Goal: Transaction & Acquisition: Purchase product/service

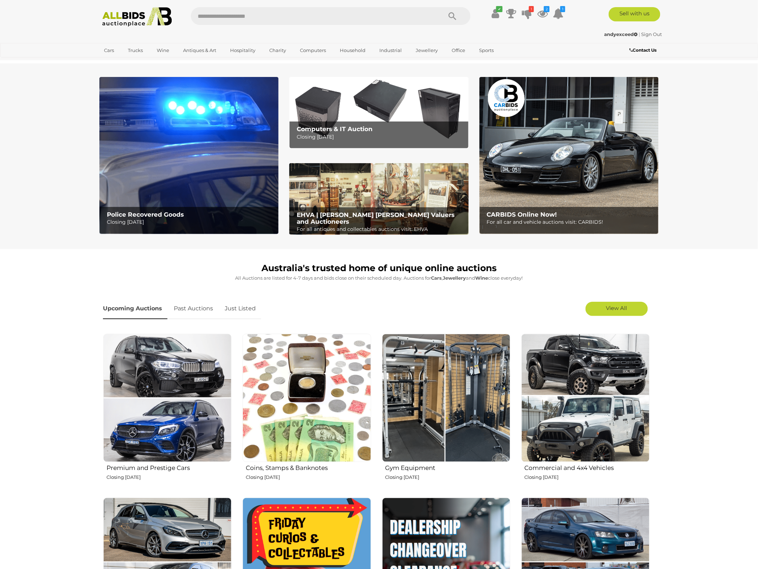
click at [235, 309] on link "Just Listed" at bounding box center [241, 308] width 42 height 21
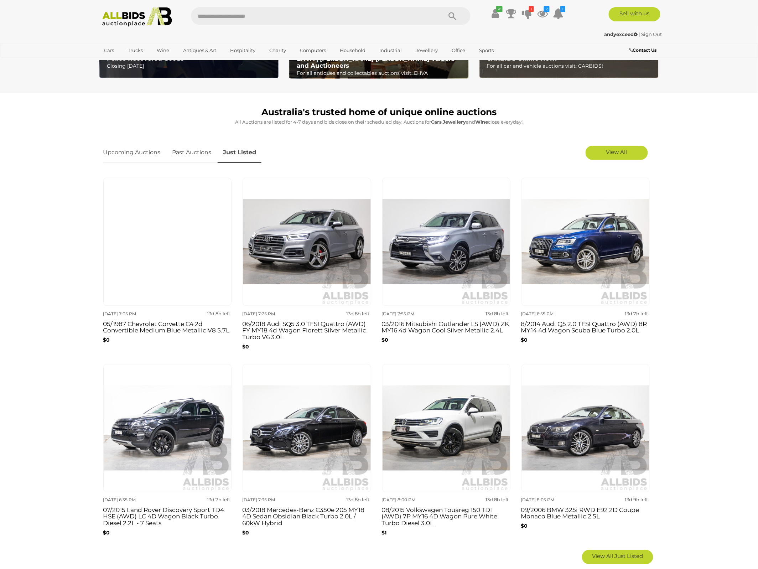
scroll to position [178, 0]
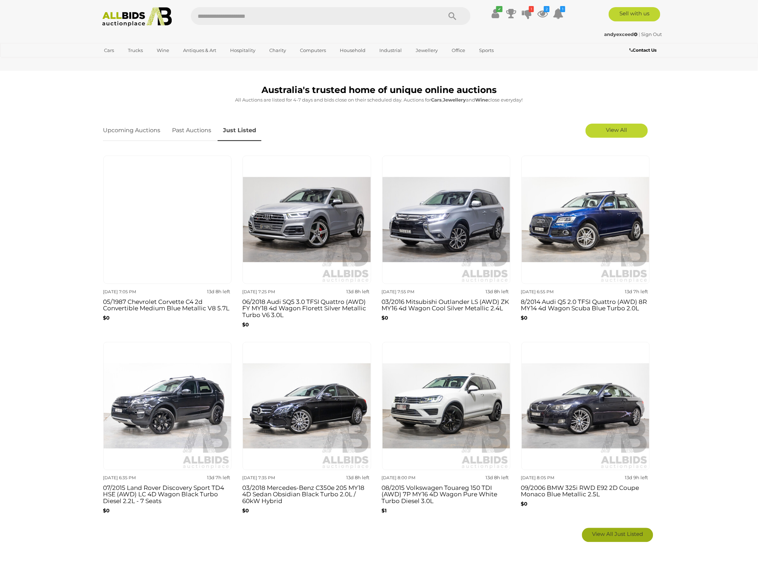
click at [624, 538] on link "View All Just Listed" at bounding box center [617, 535] width 71 height 14
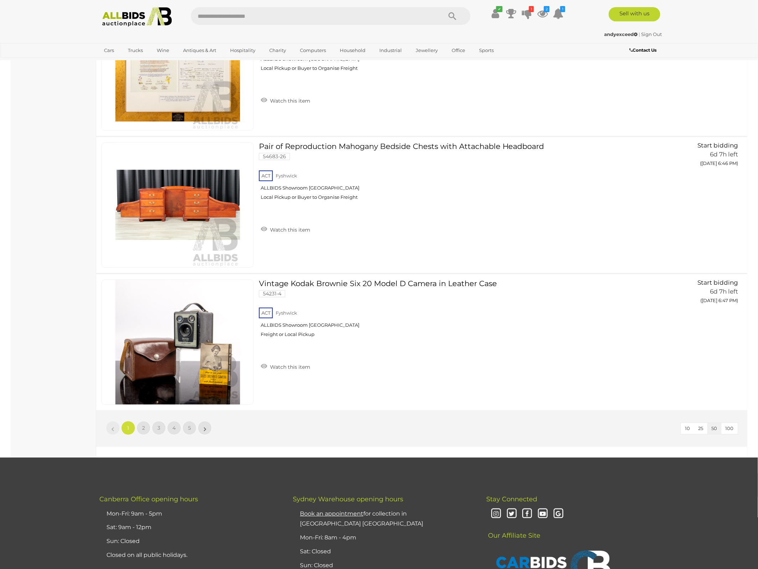
scroll to position [6682, 0]
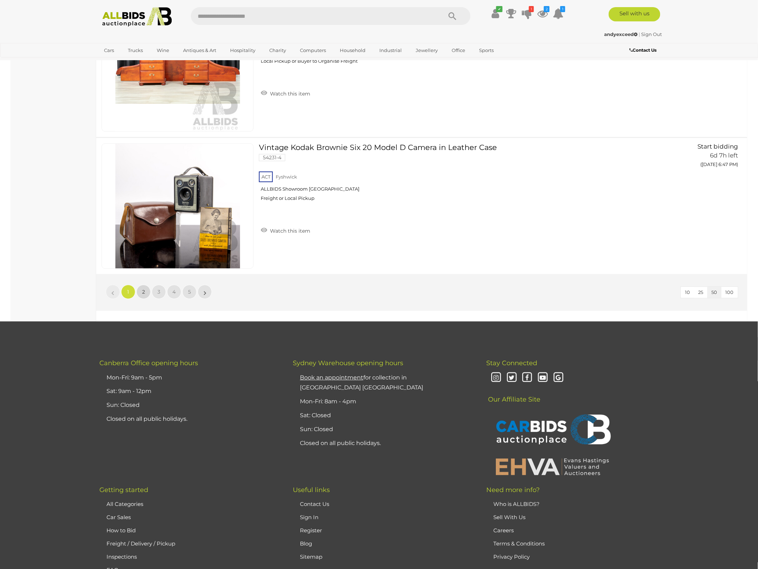
click at [140, 296] on link "2" at bounding box center [143, 292] width 14 height 14
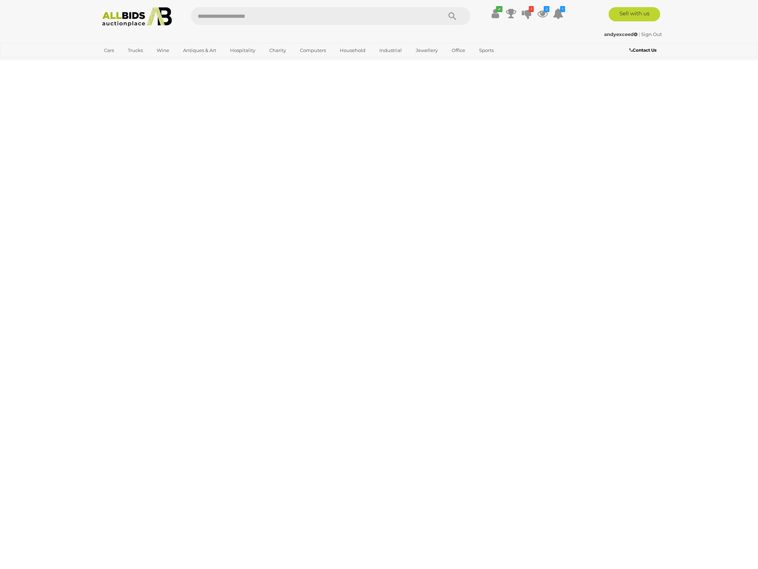
scroll to position [0, 0]
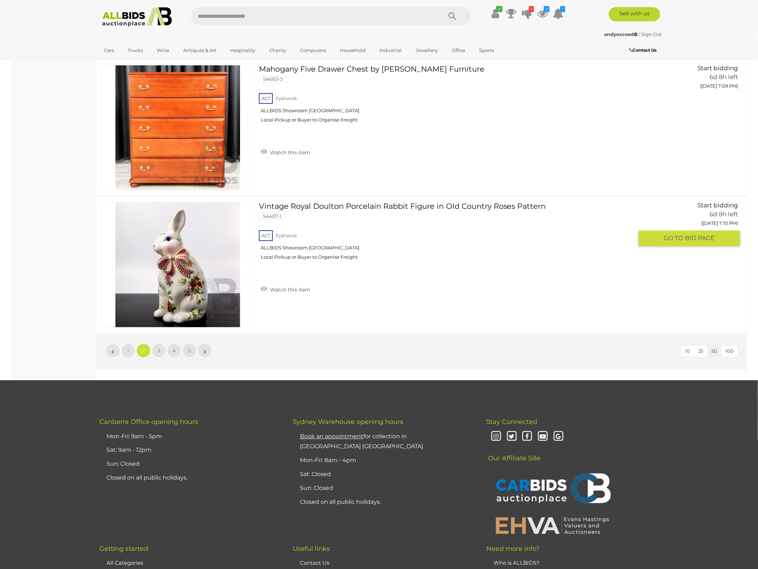
scroll to position [6637, 0]
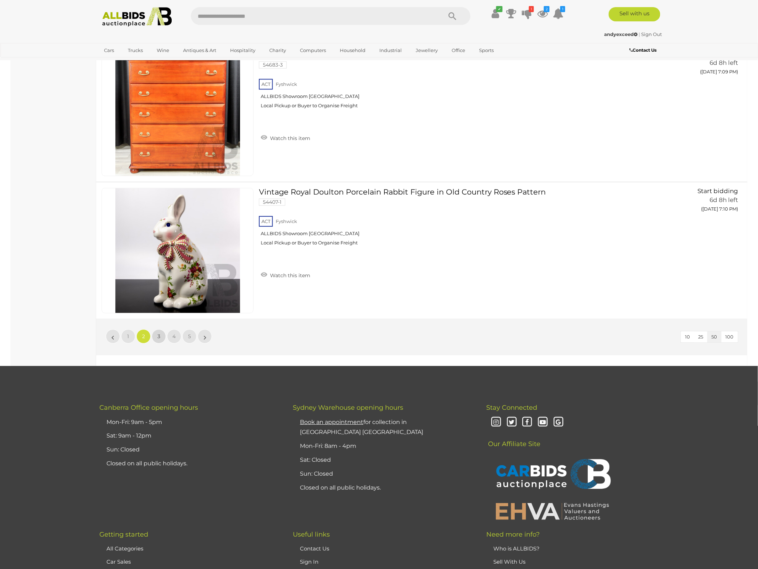
click at [158, 334] on span "3" at bounding box center [159, 336] width 3 height 6
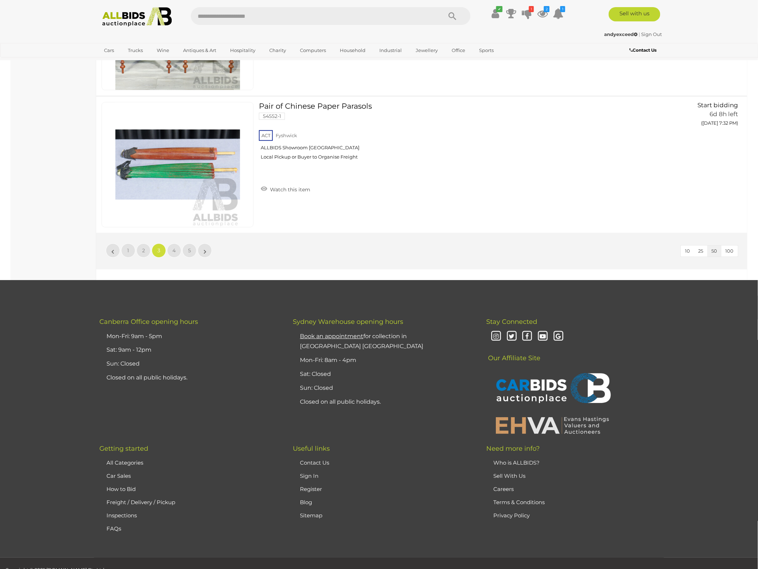
scroll to position [6761, 0]
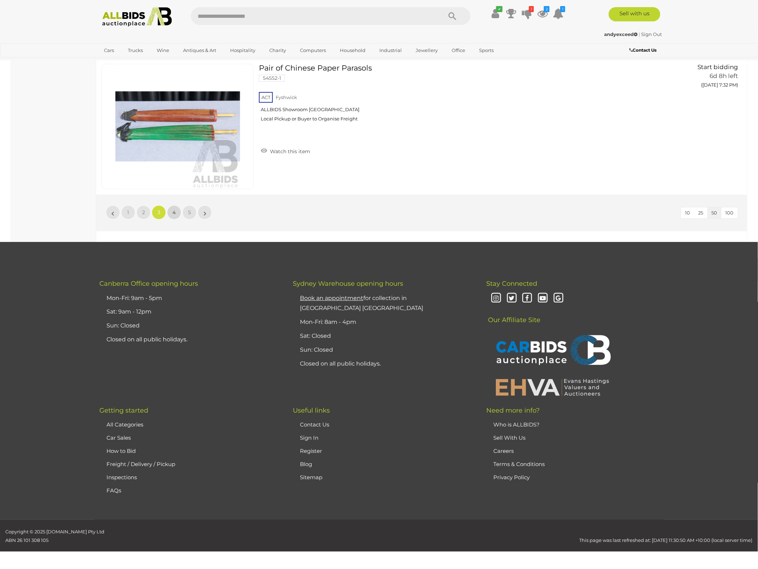
click at [169, 211] on link "4" at bounding box center [174, 212] width 14 height 14
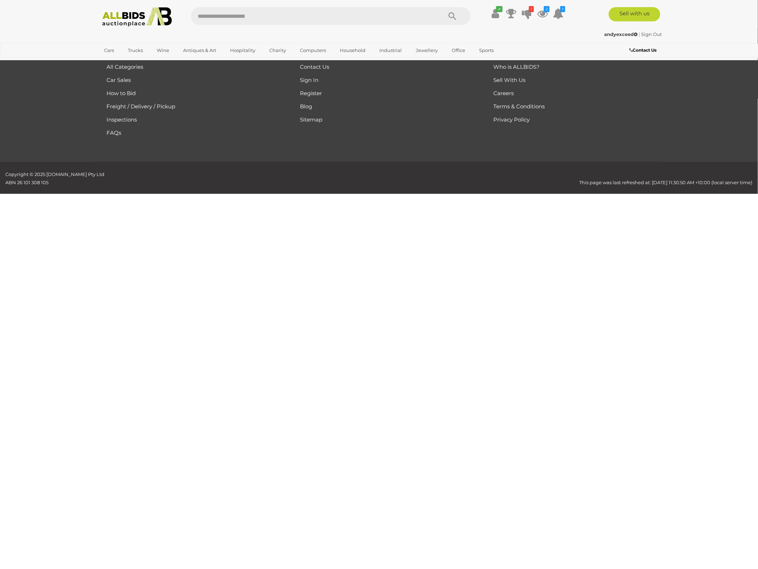
scroll to position [0, 0]
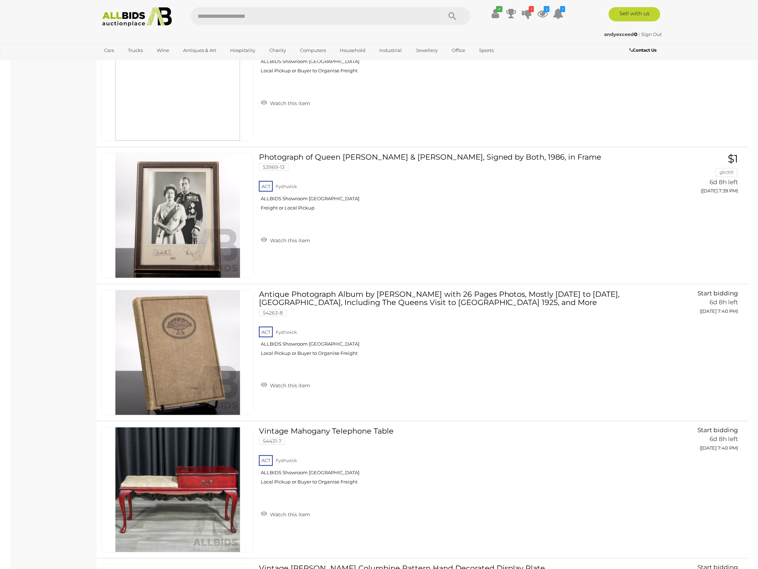
scroll to position [2138, 0]
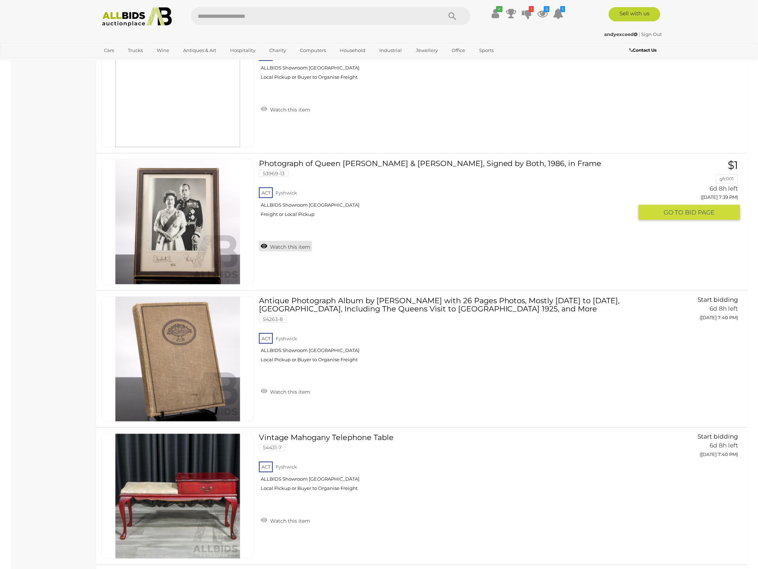
click at [288, 248] on link "Watch this item" at bounding box center [285, 246] width 53 height 11
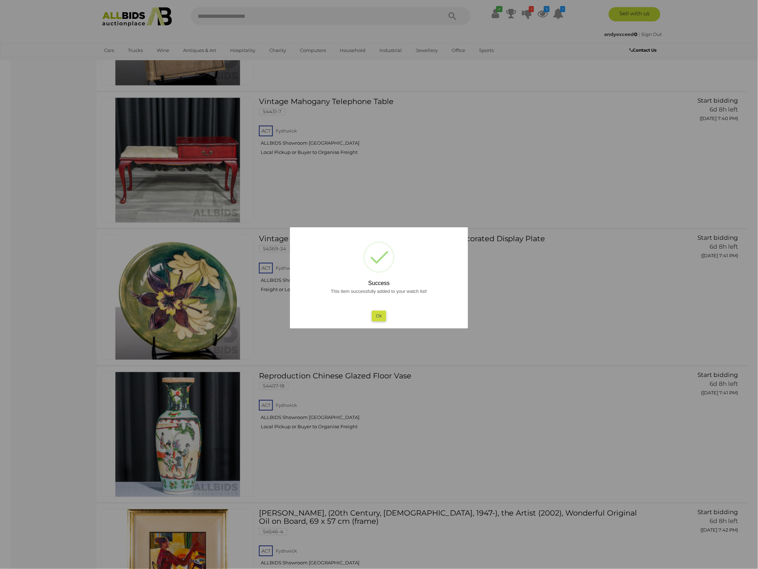
scroll to position [2584, 0]
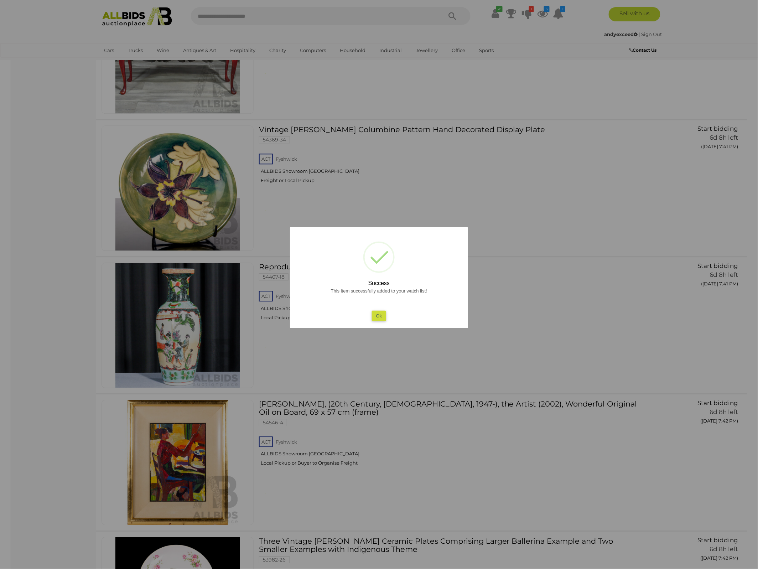
click at [381, 317] on button "Ok" at bounding box center [379, 316] width 15 height 10
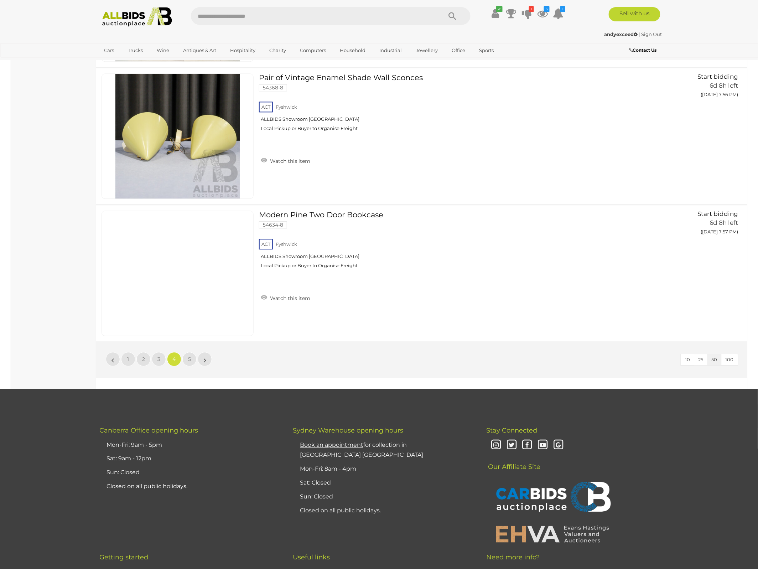
scroll to position [6726, 0]
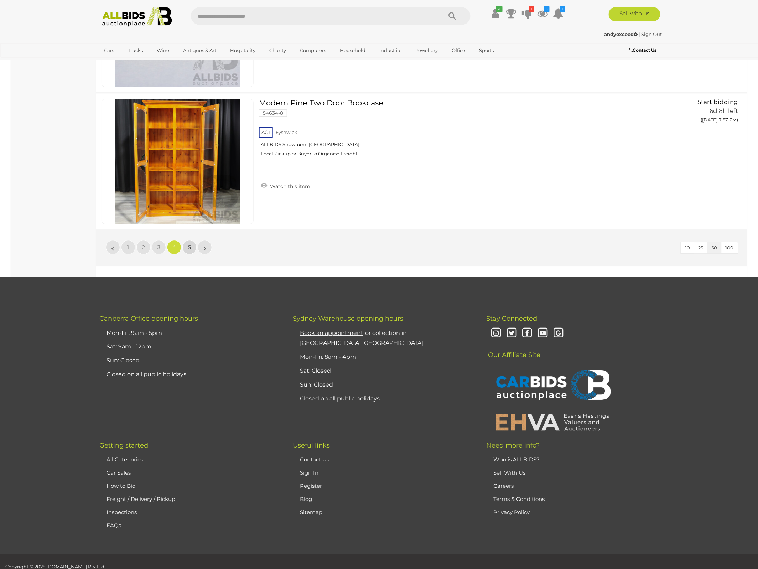
click at [189, 246] on span "5" at bounding box center [189, 247] width 3 height 6
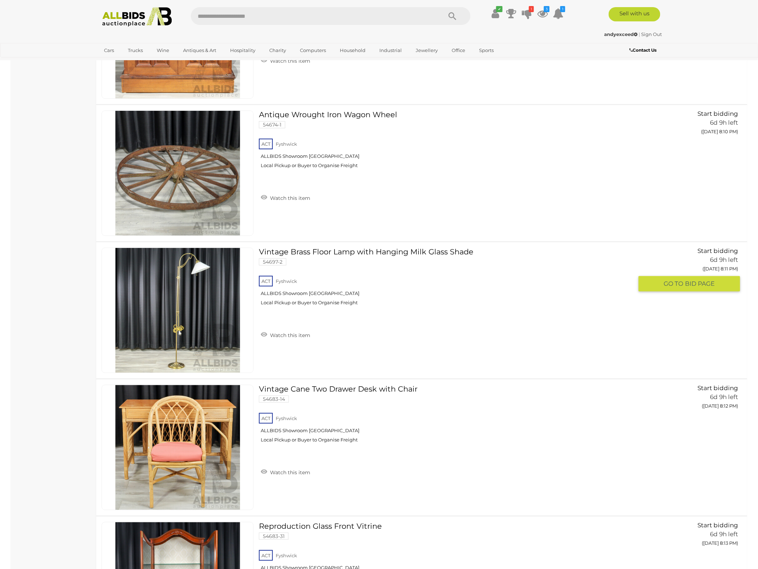
scroll to position [1915, 0]
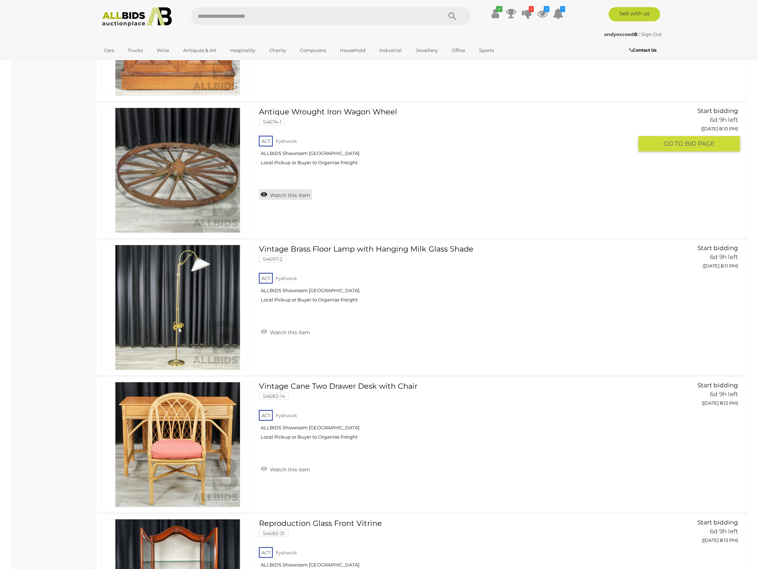
click at [288, 196] on link "Watch this item" at bounding box center [285, 194] width 53 height 11
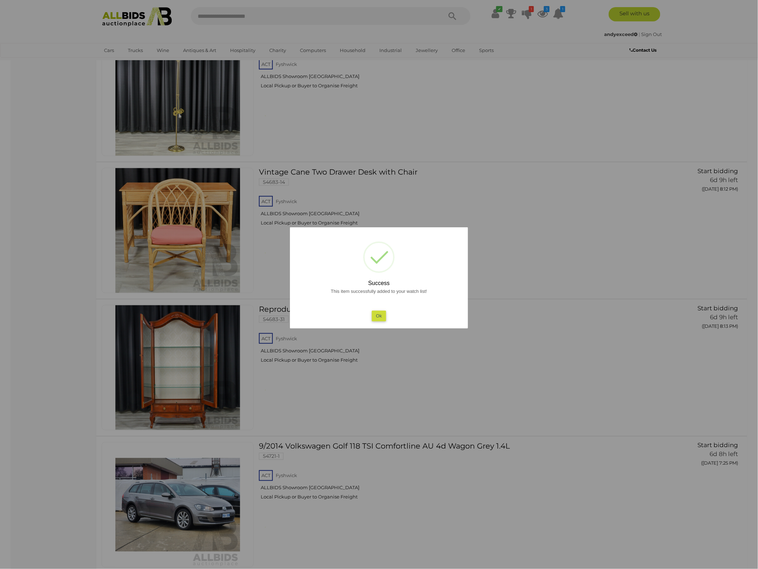
scroll to position [2138, 0]
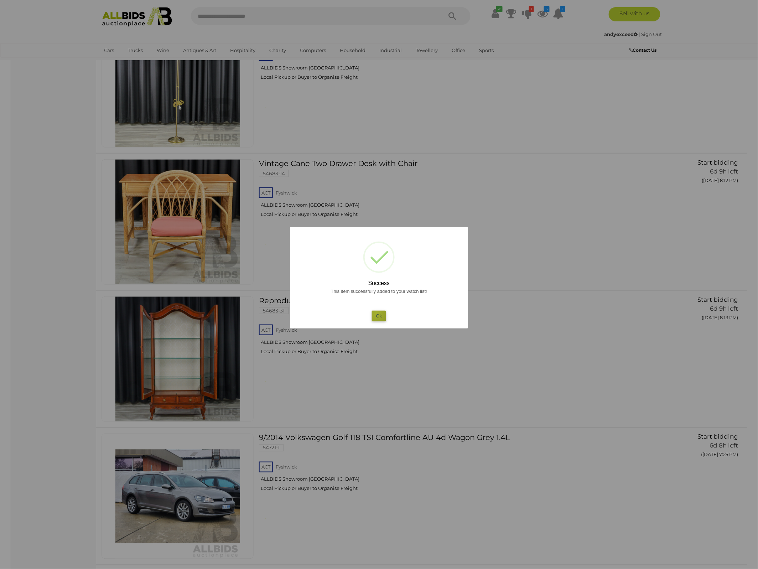
click at [377, 314] on button "Ok" at bounding box center [379, 316] width 15 height 10
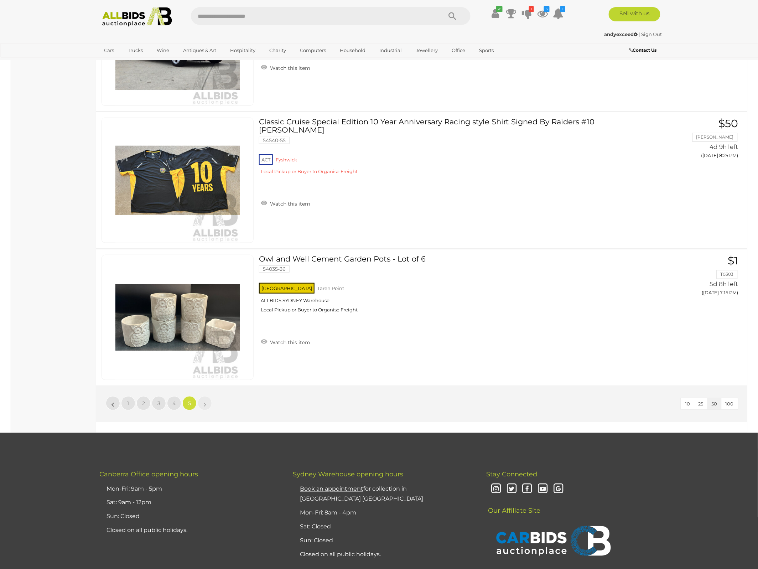
scroll to position [4187, 0]
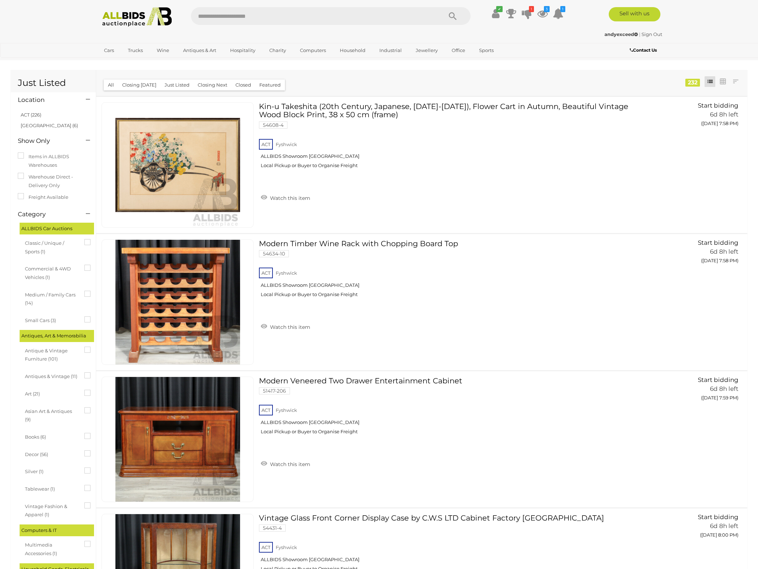
scroll to position [4187, 0]
